Goal: Information Seeking & Learning: Learn about a topic

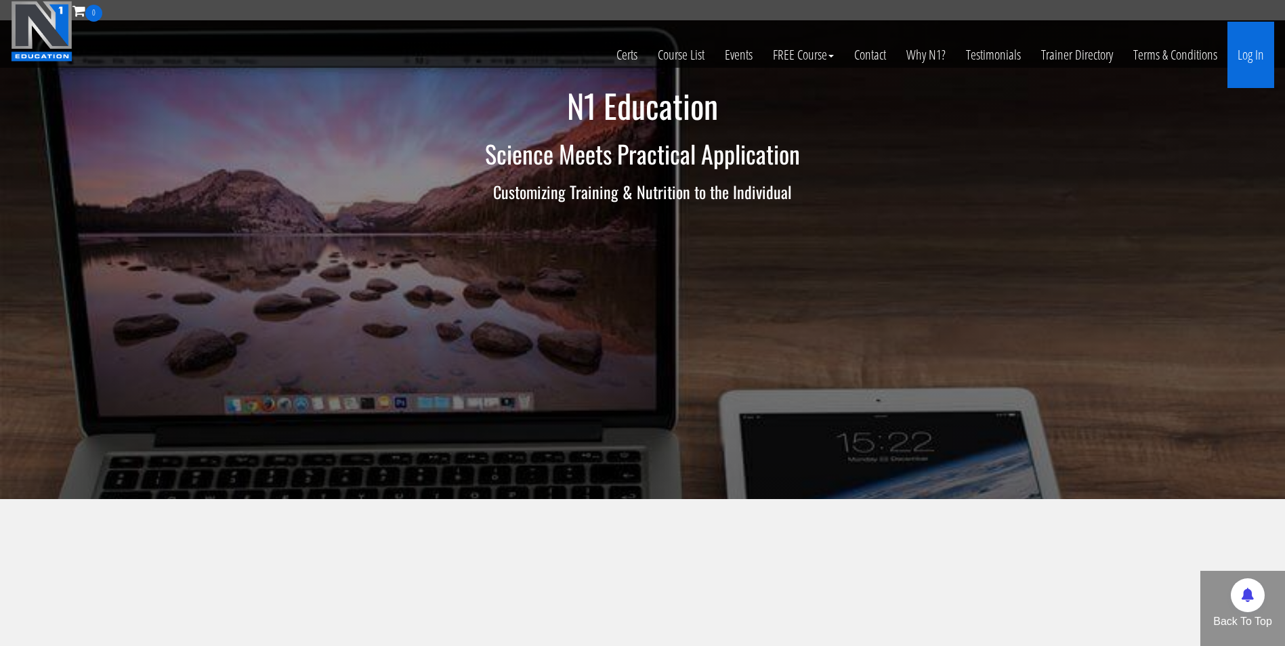
click at [1262, 56] on link "Log In" at bounding box center [1250, 55] width 47 height 66
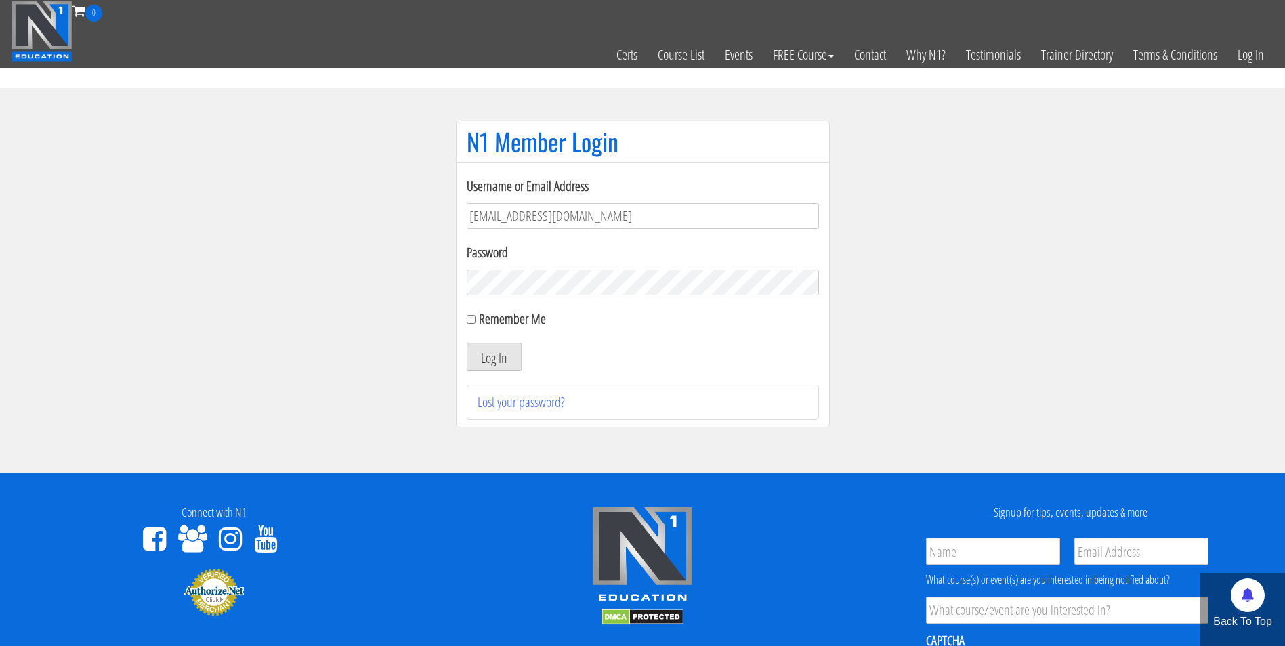
type input "darrennuzzo@gmail.com"
click at [467, 343] on button "Log In" at bounding box center [494, 357] width 55 height 28
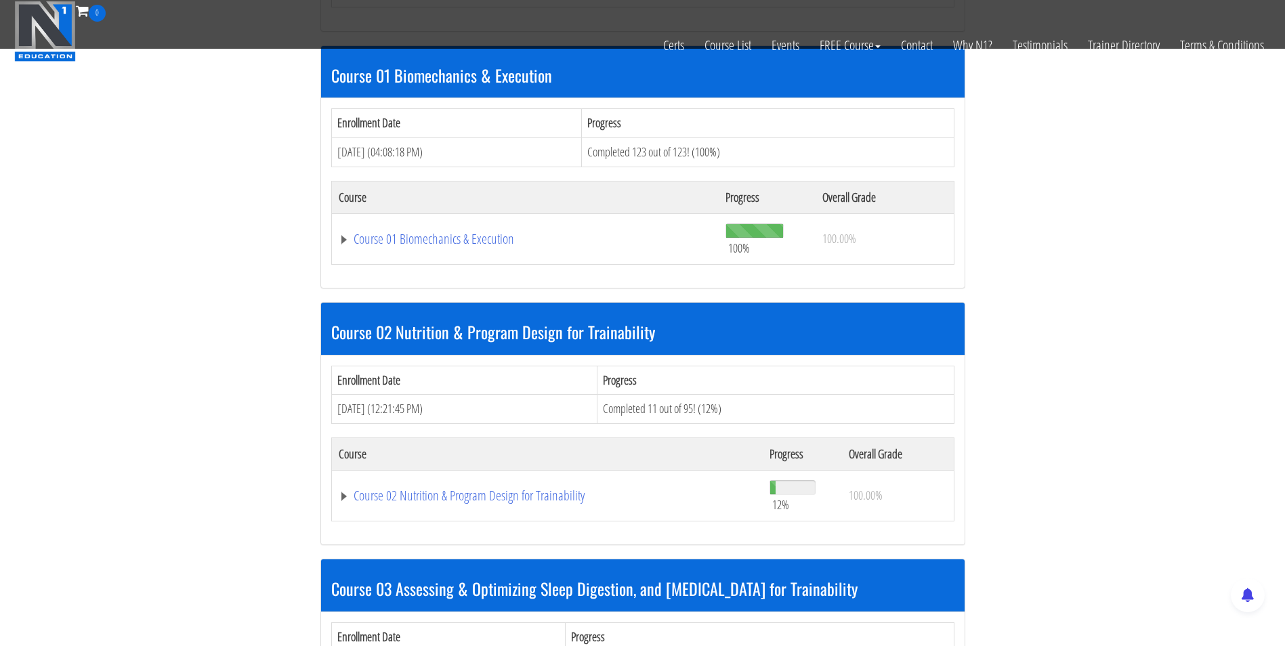
scroll to position [411, 0]
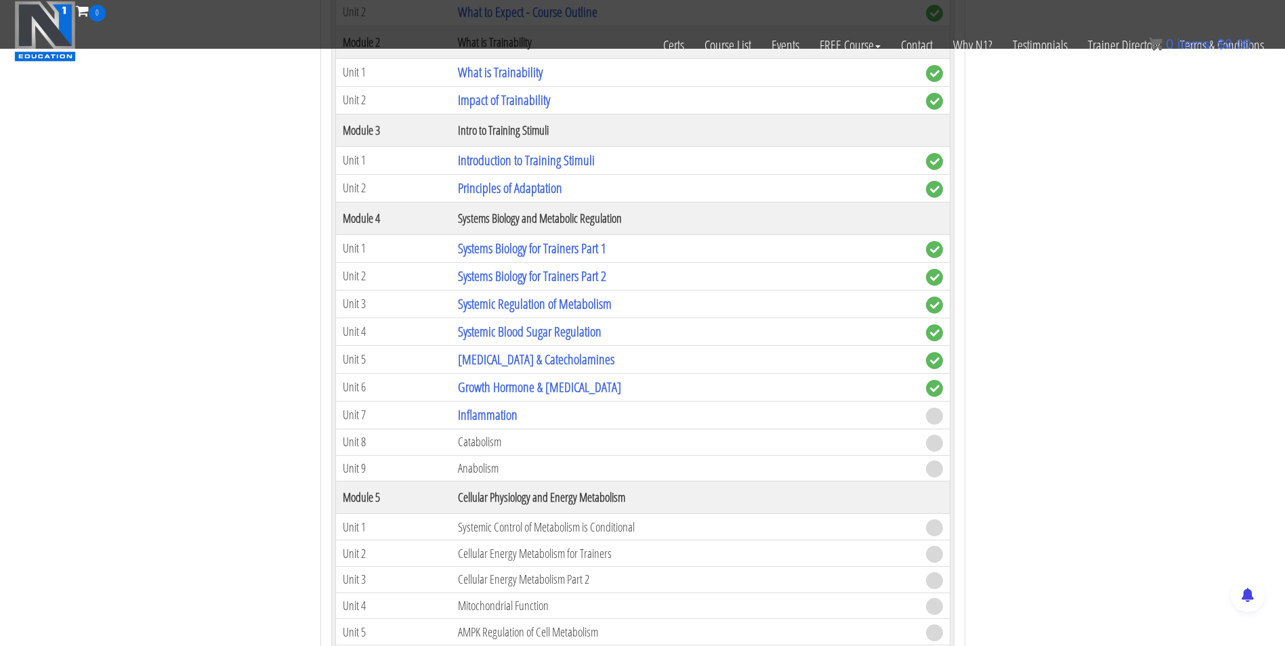
scroll to position [1161, 0]
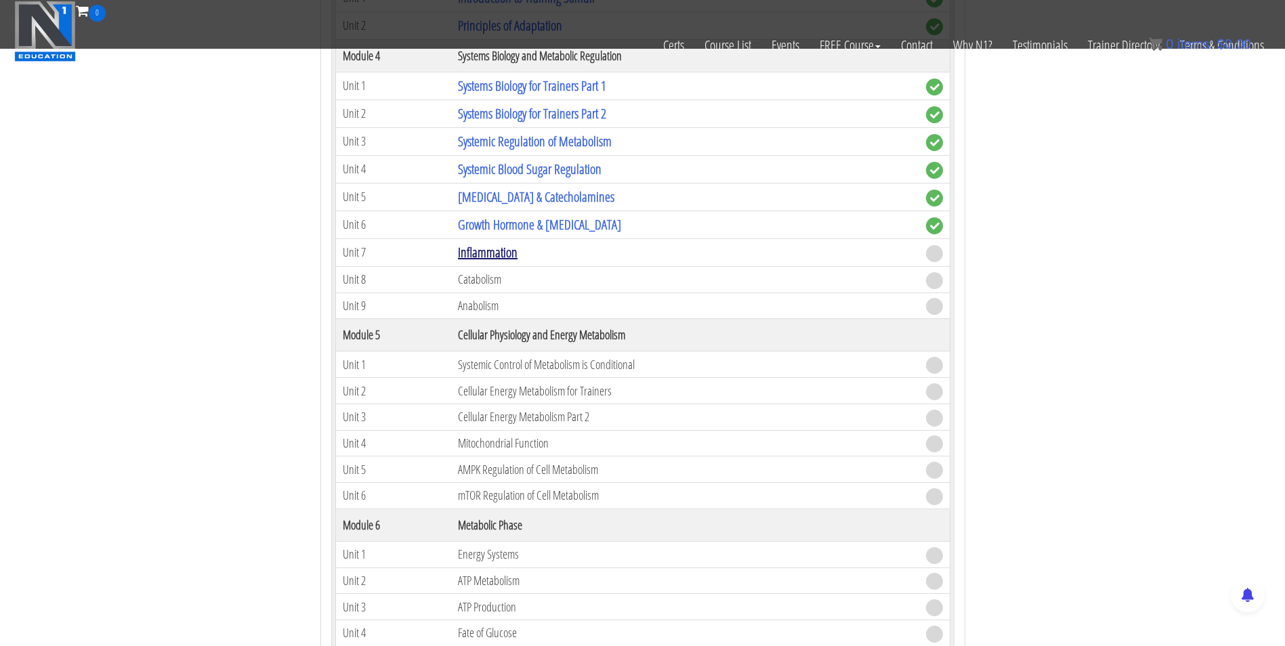
click at [499, 247] on link "Inflammation" at bounding box center [488, 252] width 60 height 18
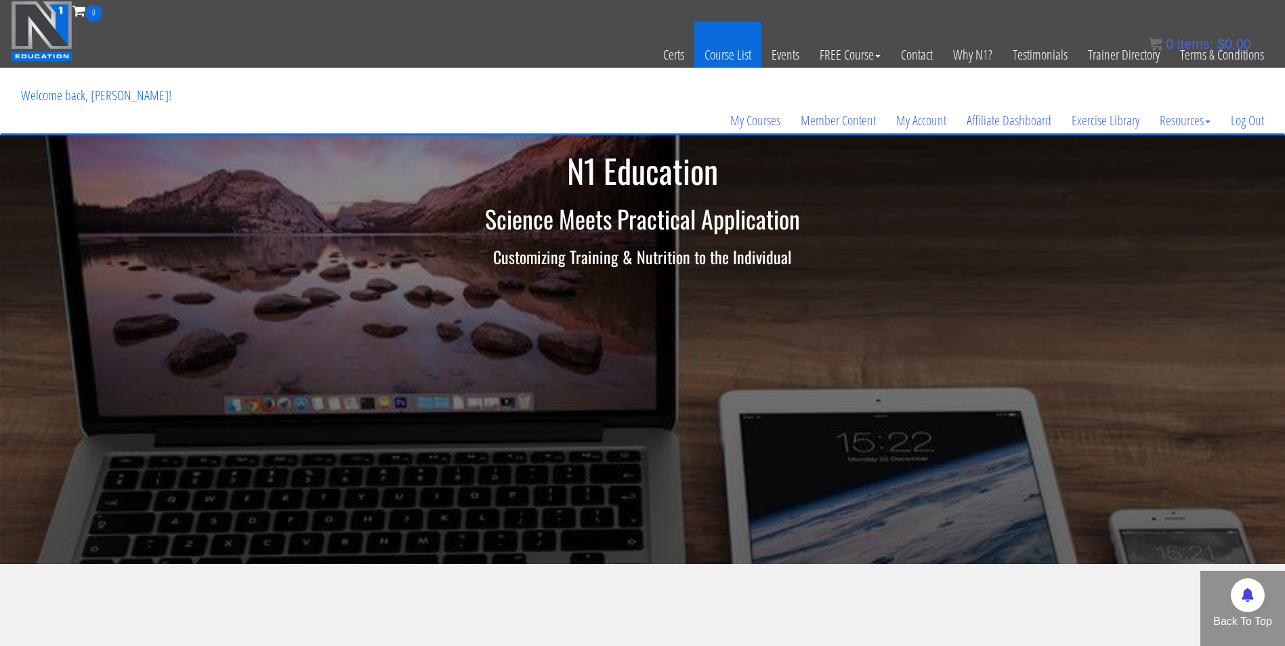
click at [717, 54] on link "Course List" at bounding box center [727, 55] width 67 height 66
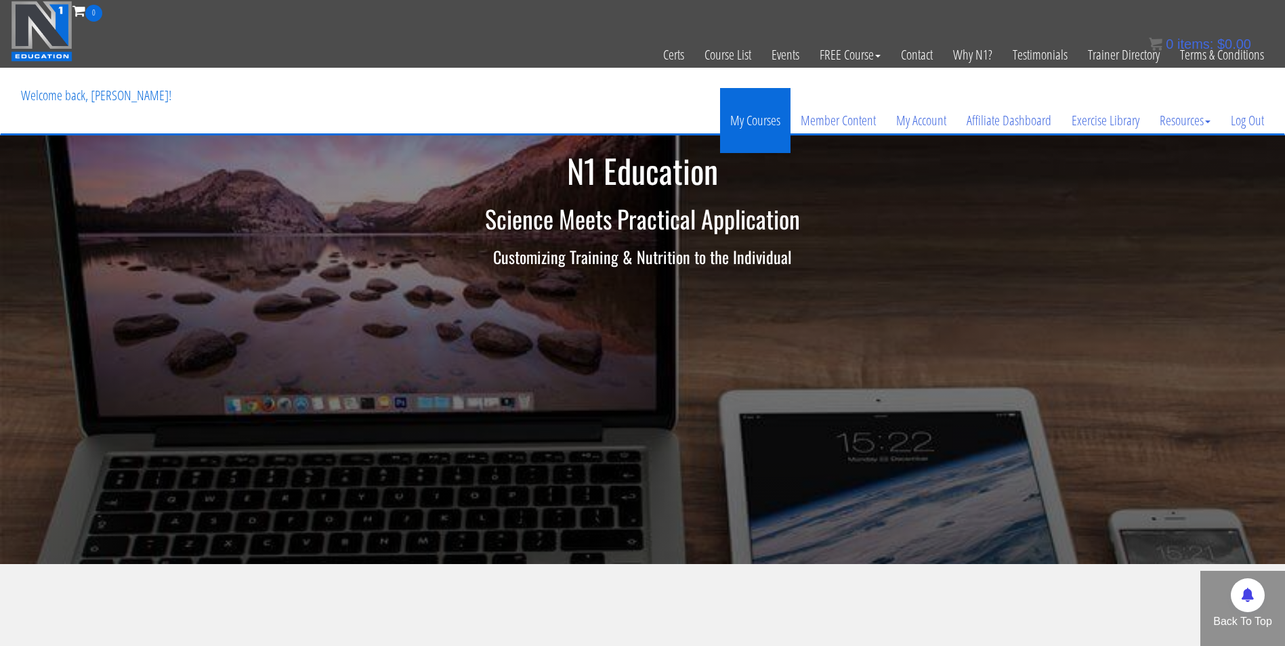
click at [748, 108] on link "My Courses" at bounding box center [755, 120] width 70 height 65
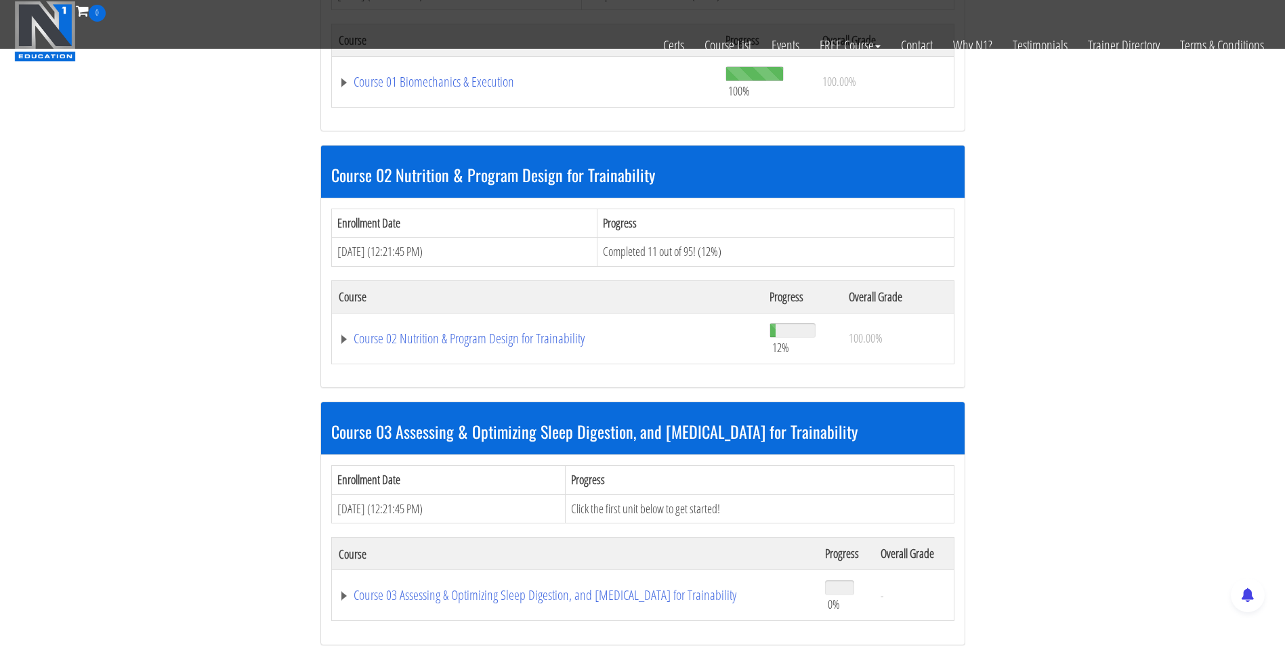
scroll to position [570, 0]
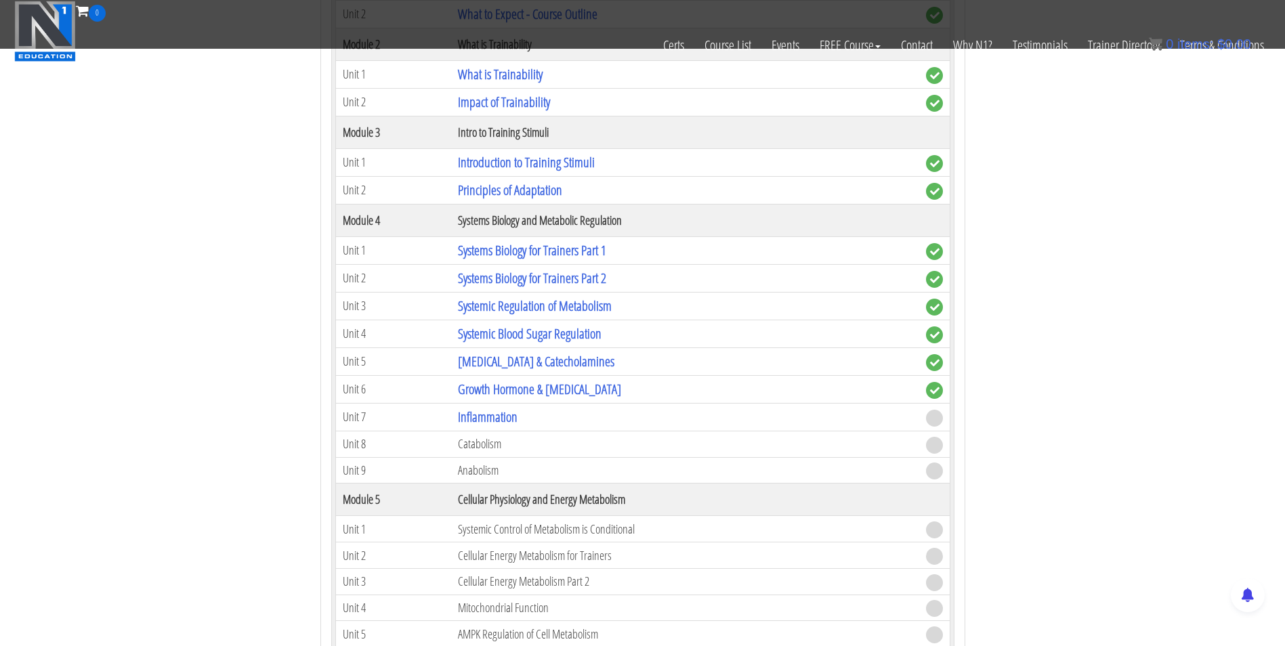
scroll to position [996, 0]
click at [497, 420] on link "Inflammation" at bounding box center [488, 417] width 60 height 18
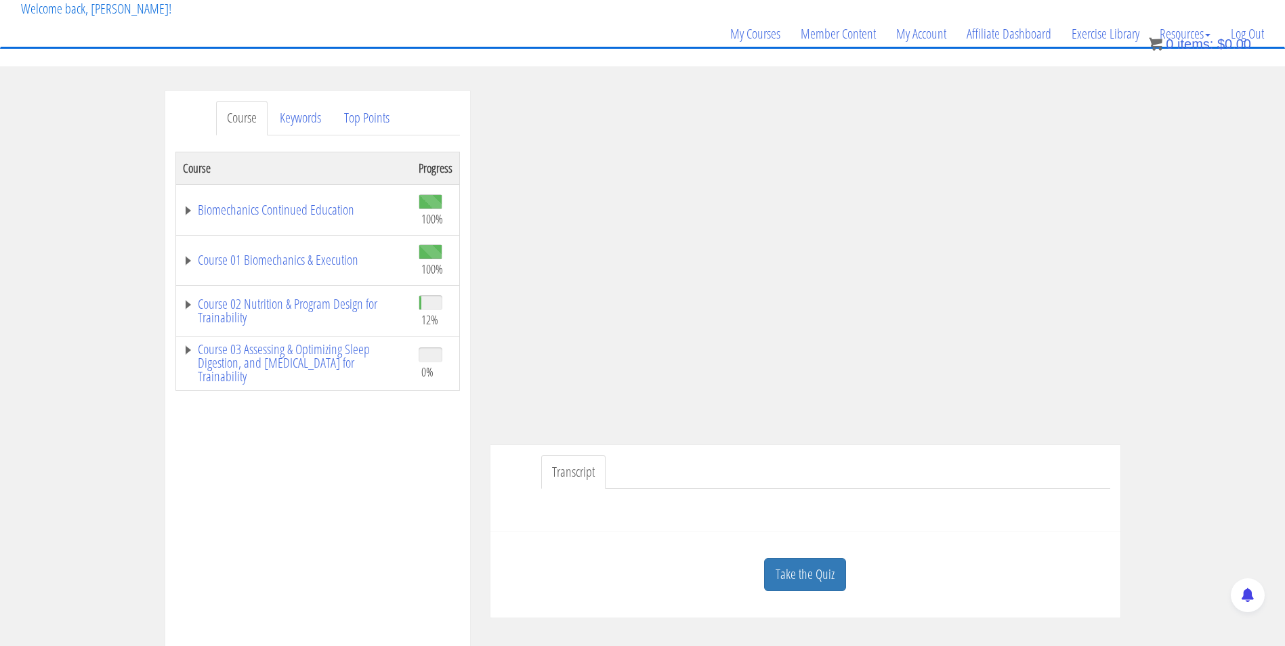
scroll to position [87, 0]
click at [804, 575] on link "Take the Quiz" at bounding box center [805, 573] width 82 height 33
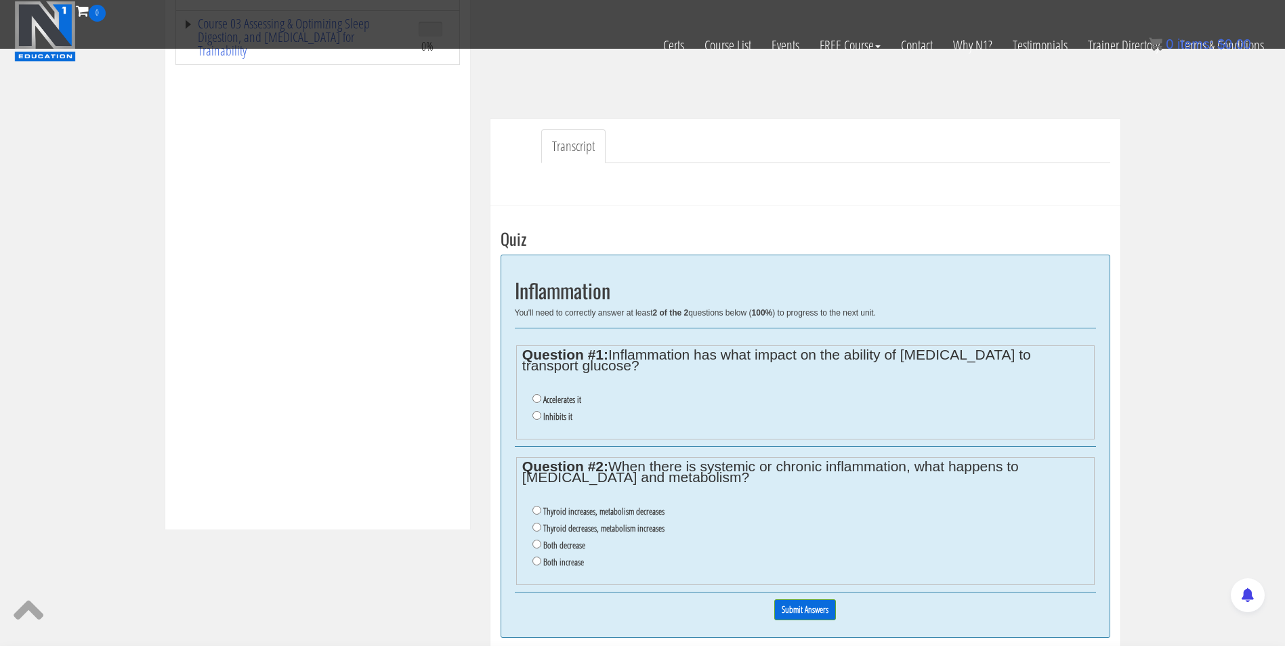
scroll to position [328, 0]
click at [532, 410] on input "Inhibits it" at bounding box center [536, 414] width 9 height 9
radio input "true"
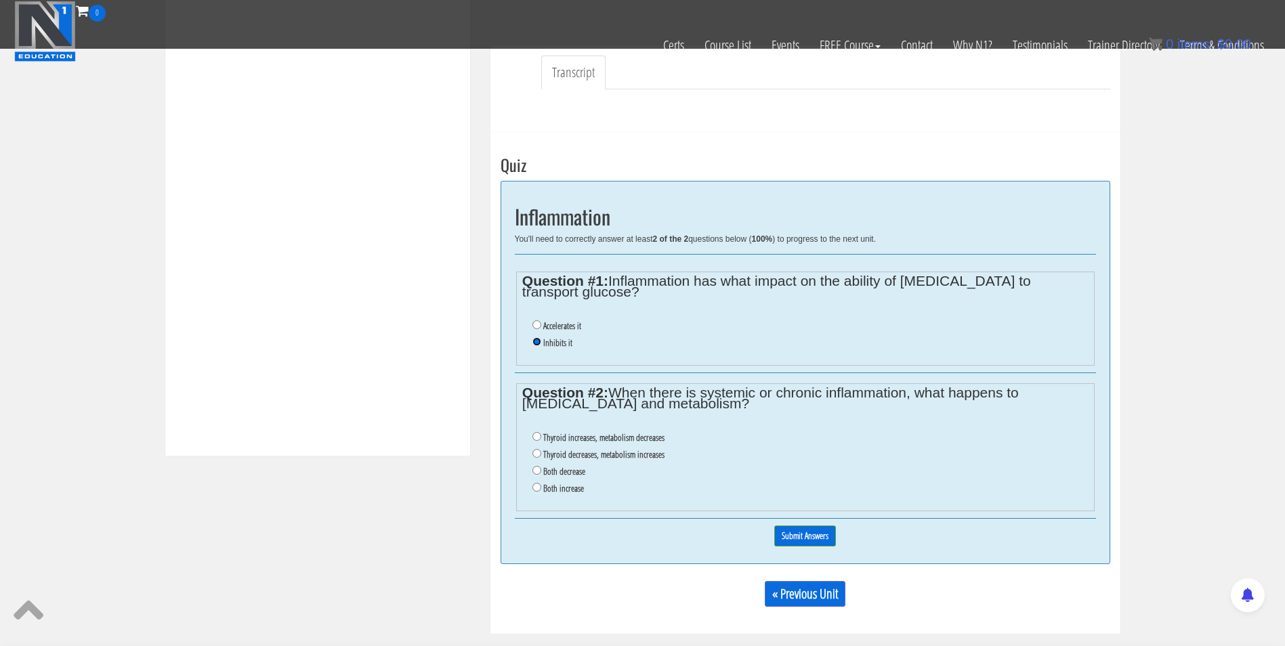
scroll to position [402, 0]
click at [534, 465] on input "Both decrease" at bounding box center [536, 469] width 9 height 9
radio input "true"
click at [804, 525] on input "Submit Answers" at bounding box center [805, 535] width 62 height 21
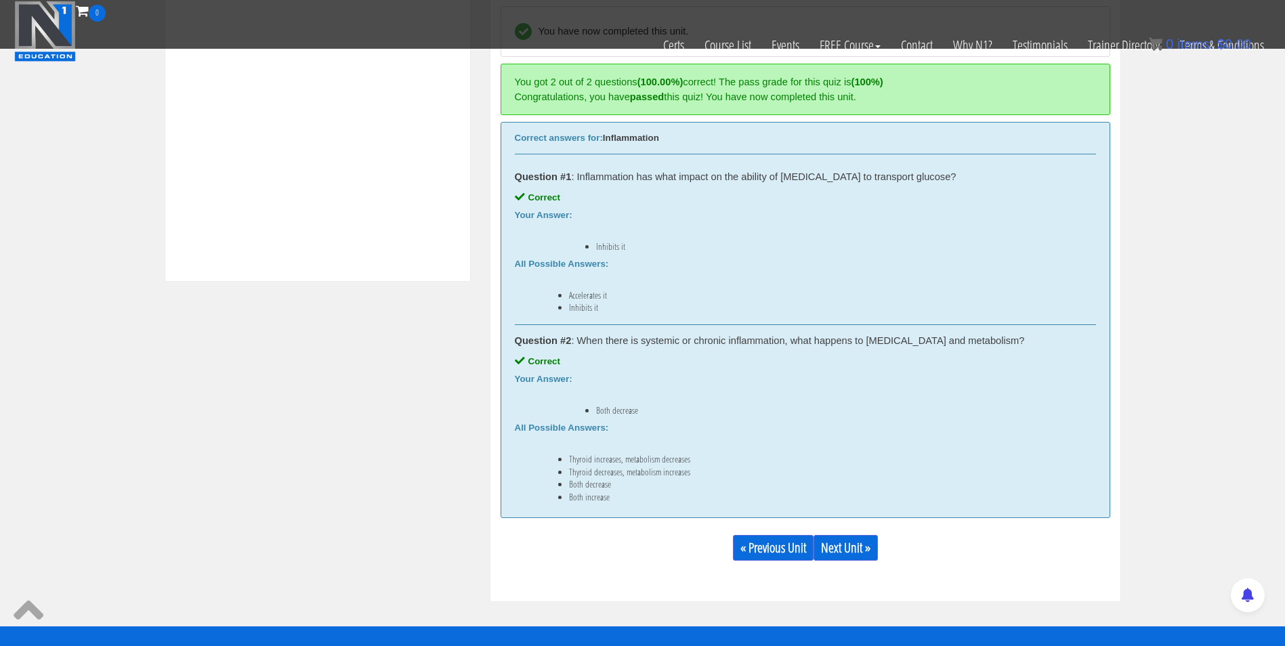
scroll to position [576, 0]
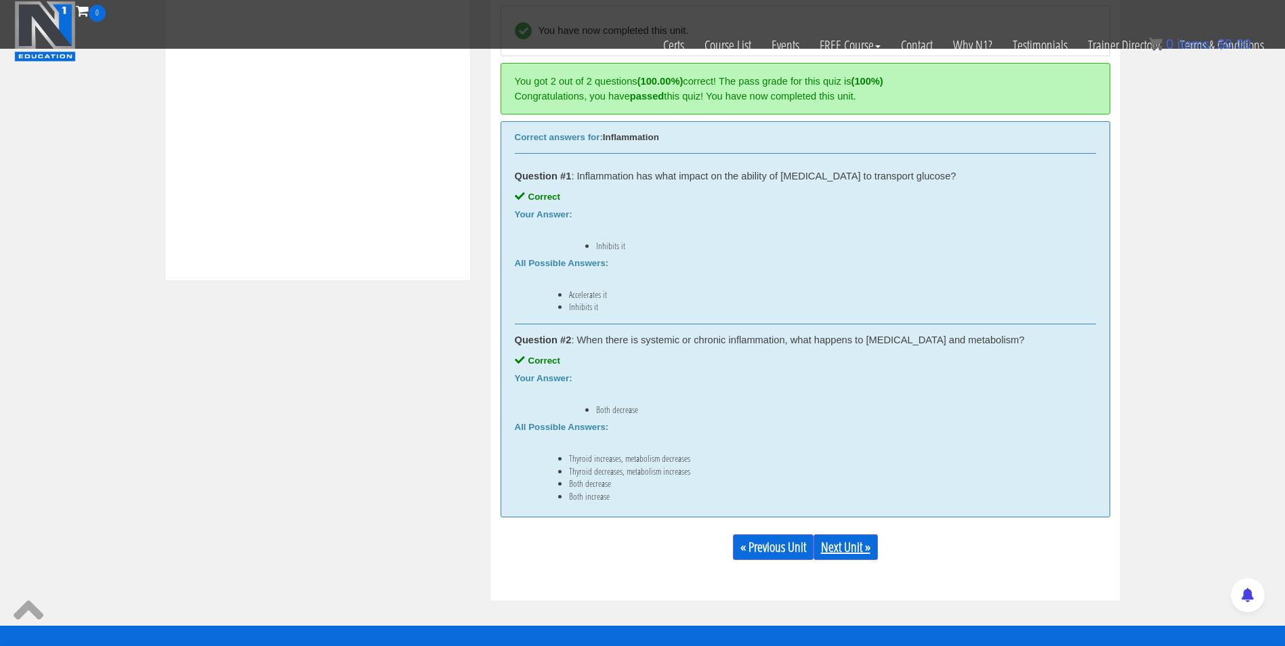
click at [863, 538] on link "Next Unit »" at bounding box center [845, 547] width 64 height 26
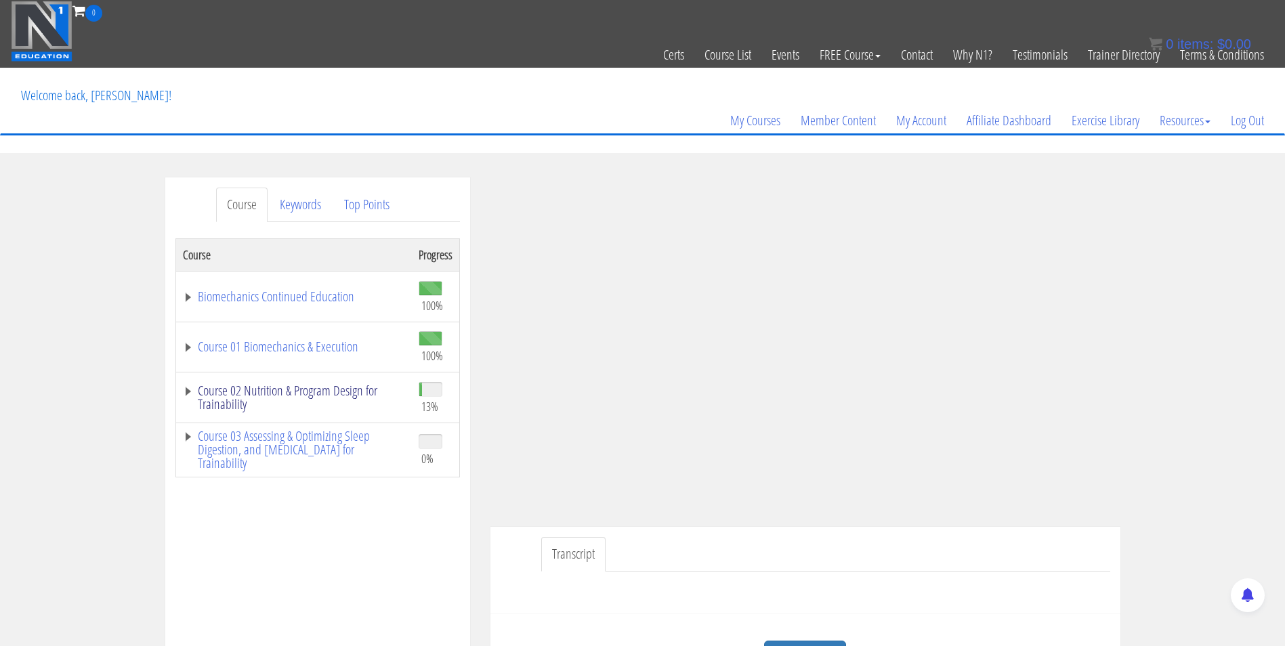
click at [263, 395] on link "Course 02 Nutrition & Program Design for Trainability" at bounding box center [294, 397] width 222 height 27
